Goal: Task Accomplishment & Management: Use online tool/utility

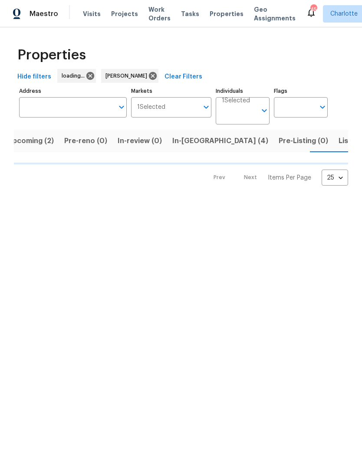
click at [72, 110] on input "Address" at bounding box center [66, 107] width 95 height 20
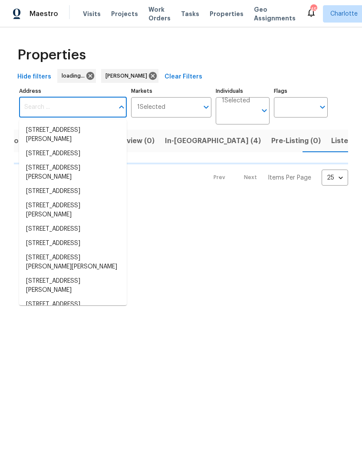
scroll to position [0, 19]
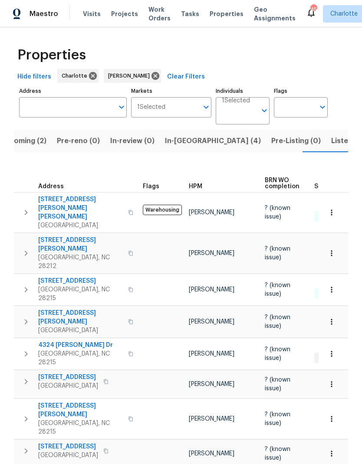
click at [43, 447] on tbody "3161 Glen Robin Ct Charlotte, NC 28205 Warehousing Jason Bouque ? (known issue)…" at bounding box center [297, 393] width 567 height 401
click at [71, 110] on input "Address" at bounding box center [66, 107] width 95 height 20
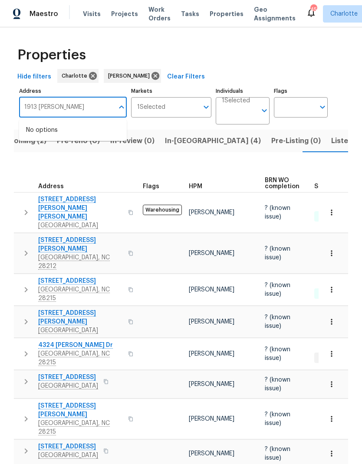
type input "1913 Herren"
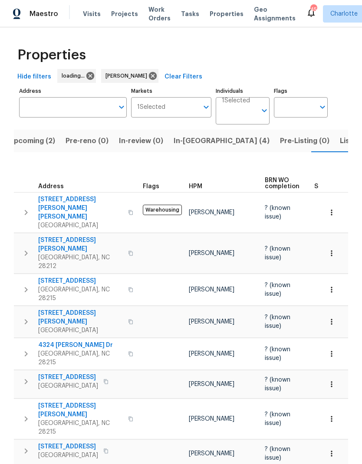
scroll to position [0, 19]
click at [81, 108] on input "Address" at bounding box center [66, 107] width 95 height 20
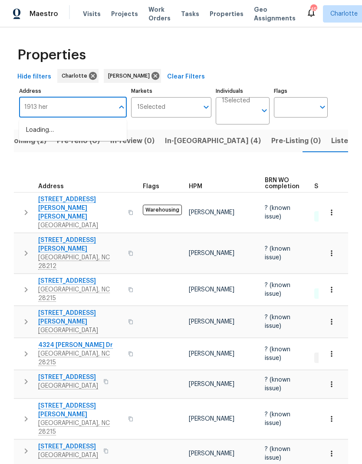
type input "1913 [PERSON_NAME]"
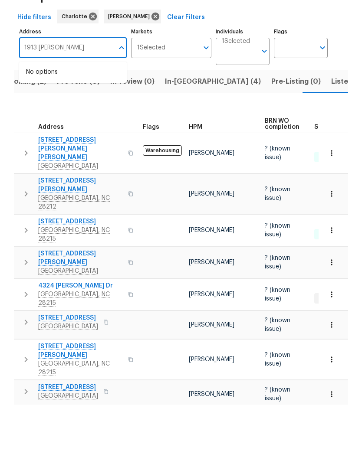
scroll to position [0, 0]
click at [331, 135] on span "Listed (21)" at bounding box center [349, 141] width 36 height 12
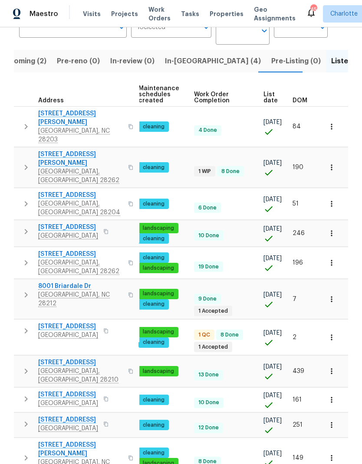
scroll to position [0, 126]
click at [263, 101] on span "List date" at bounding box center [270, 98] width 14 height 12
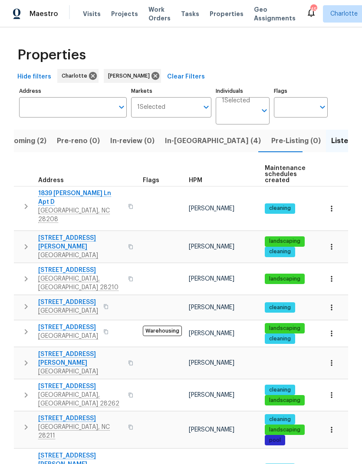
click at [22, 242] on icon "button" at bounding box center [26, 247] width 10 height 10
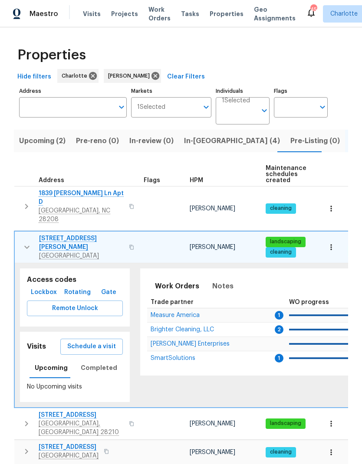
click at [99, 301] on button "Remote Unlock" at bounding box center [75, 309] width 96 height 16
